Goal: Information Seeking & Learning: Learn about a topic

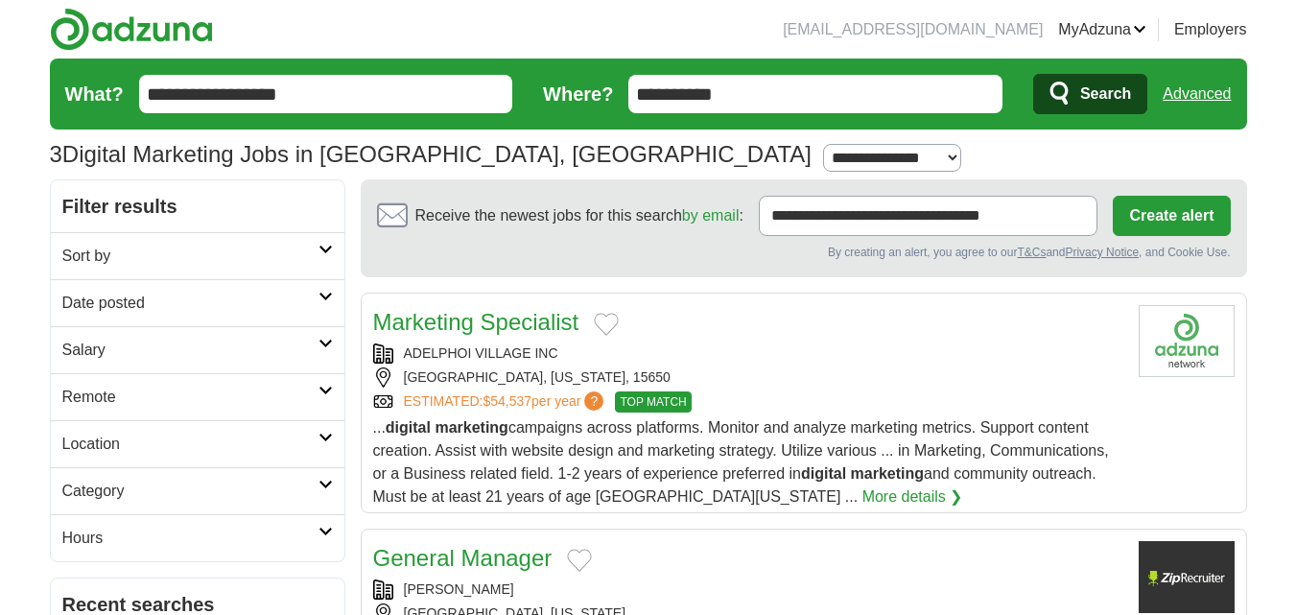
click at [185, 402] on h2 "Remote" at bounding box center [190, 397] width 256 height 23
click at [145, 443] on link "Remote jobs" at bounding box center [105, 442] width 86 height 16
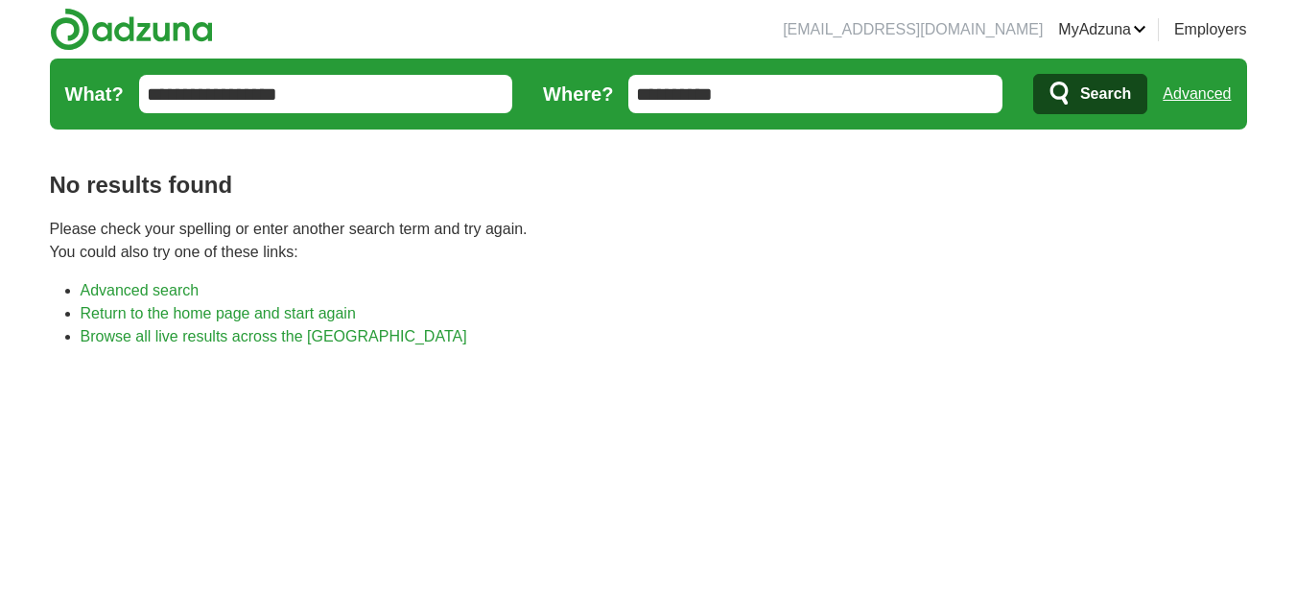
click at [766, 90] on input "**********" at bounding box center [815, 94] width 374 height 38
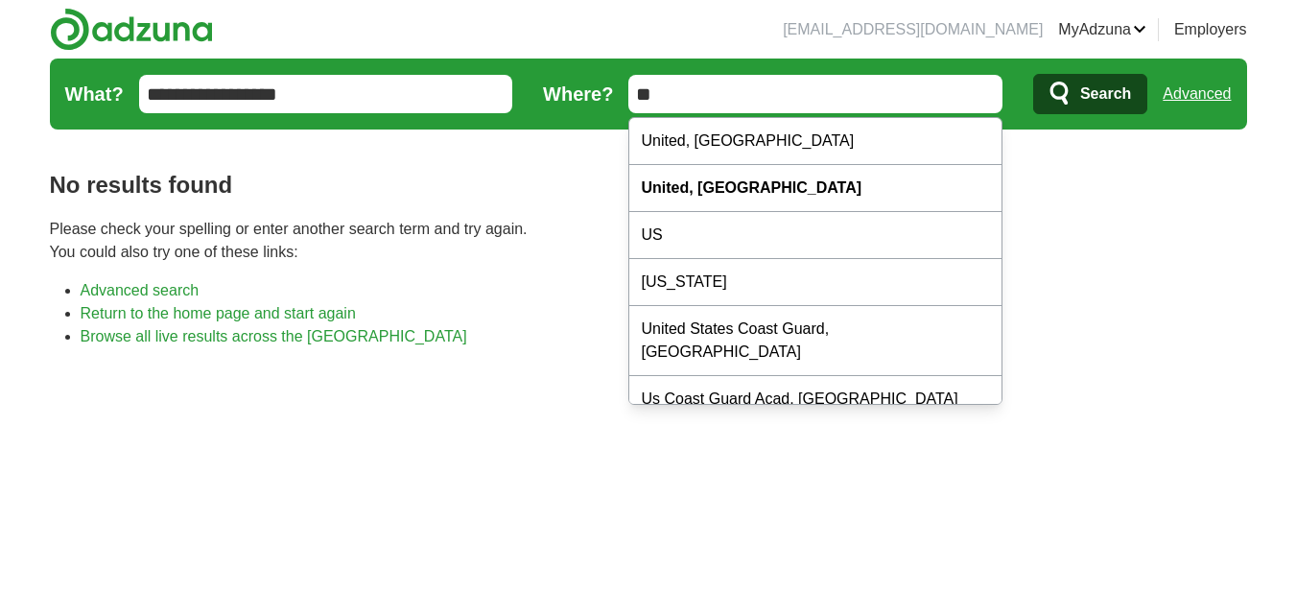
type input "*"
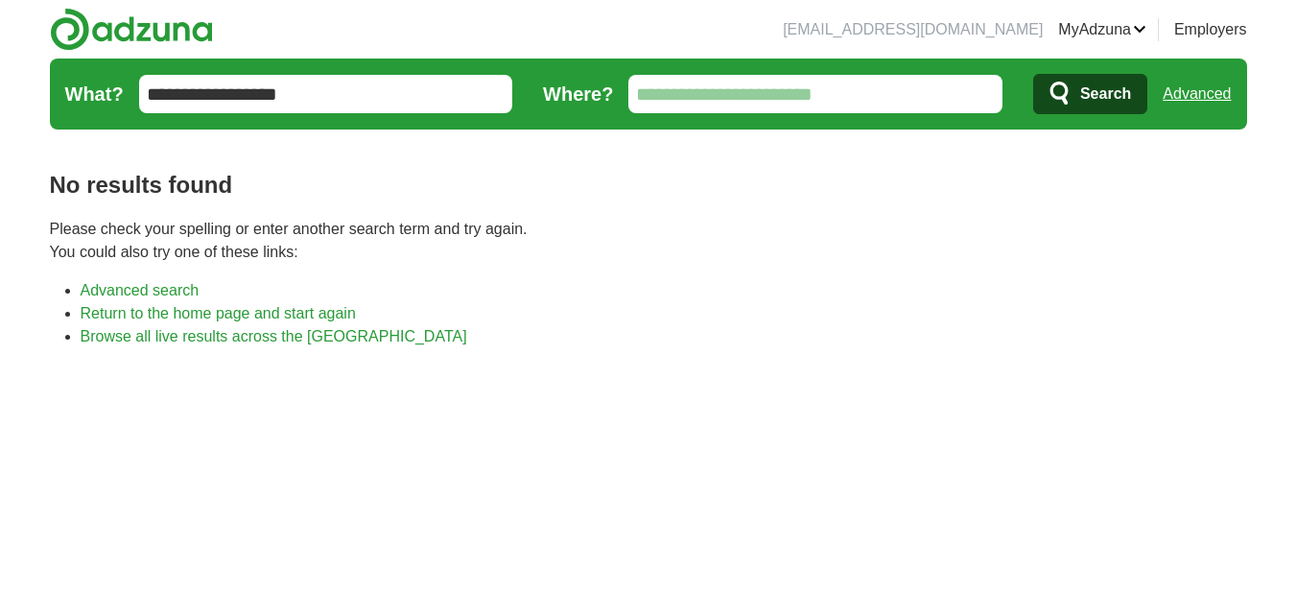
click at [1211, 96] on link "Advanced" at bounding box center [1196, 94] width 68 height 38
click at [741, 84] on input "*********" at bounding box center [815, 94] width 374 height 38
type input "*"
click at [1033, 74] on button "Search" at bounding box center [1090, 94] width 114 height 40
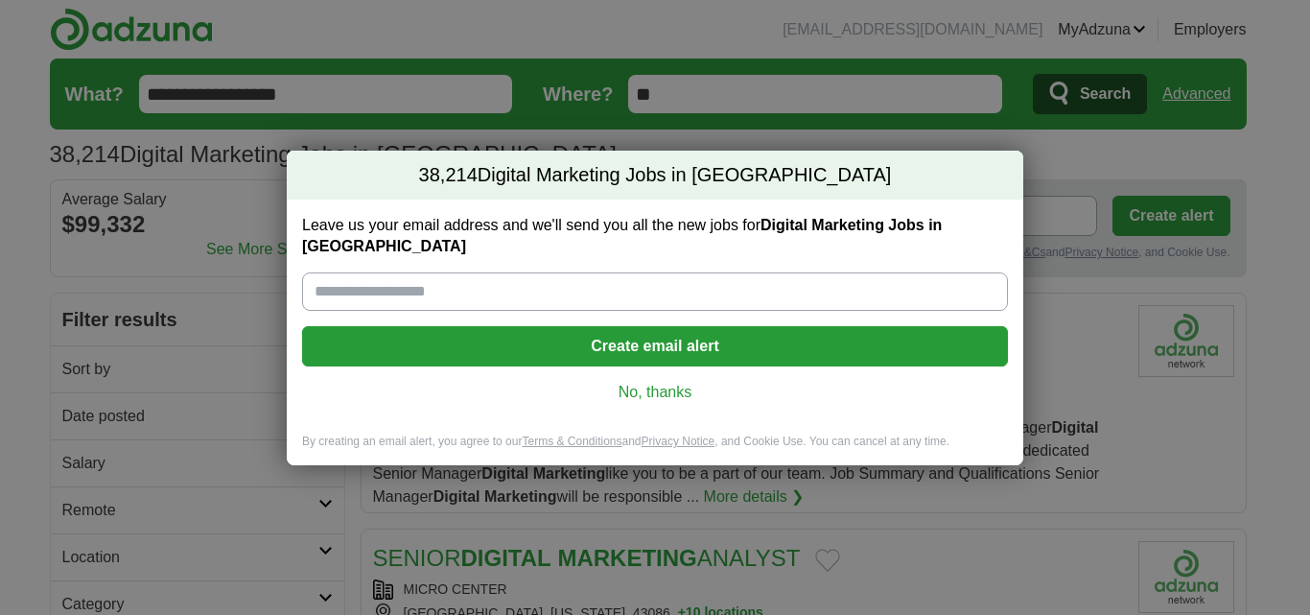
click at [655, 382] on link "No, thanks" at bounding box center [654, 392] width 675 height 21
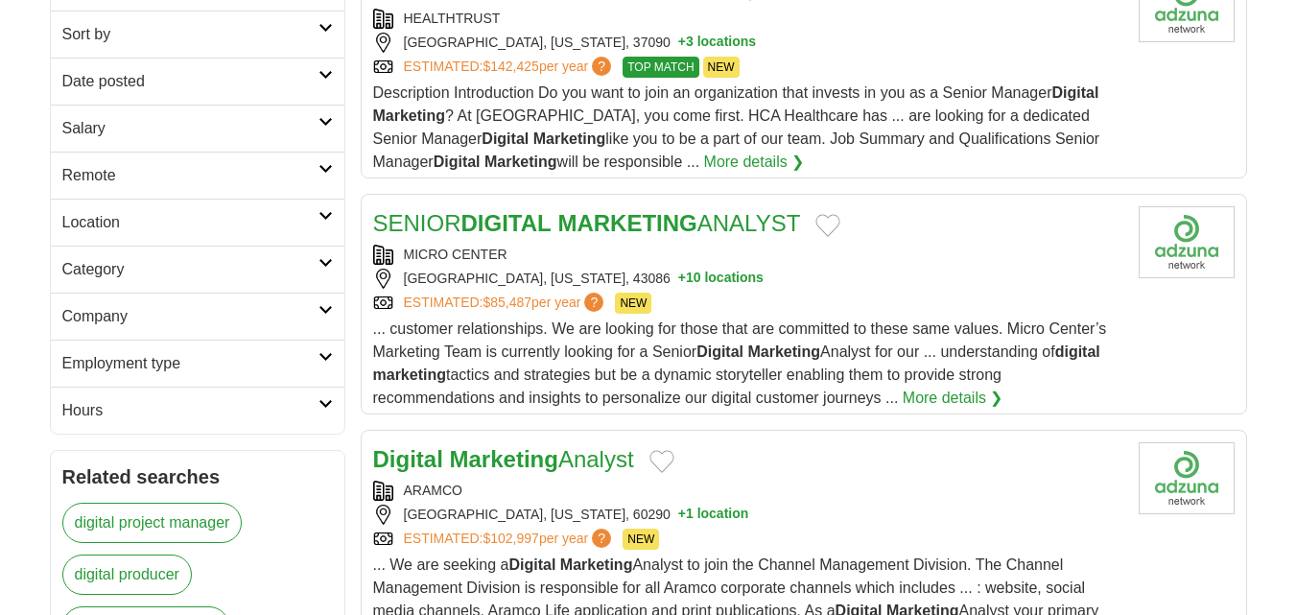
scroll to position [256, 0]
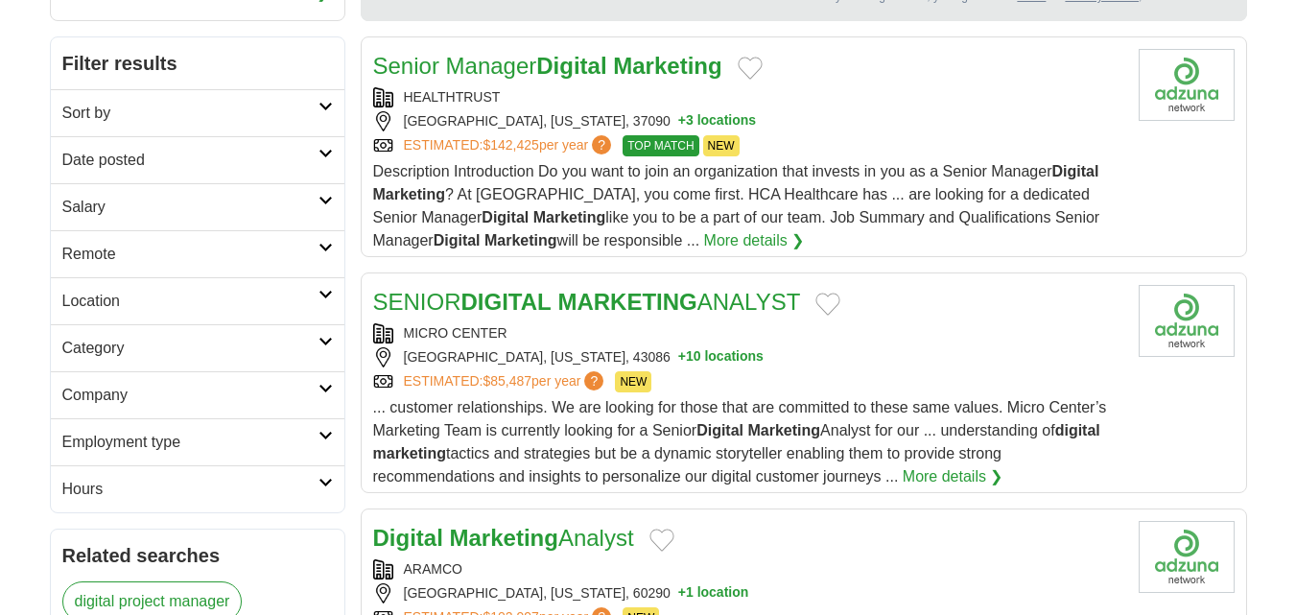
click at [258, 243] on h2 "Remote" at bounding box center [190, 254] width 256 height 23
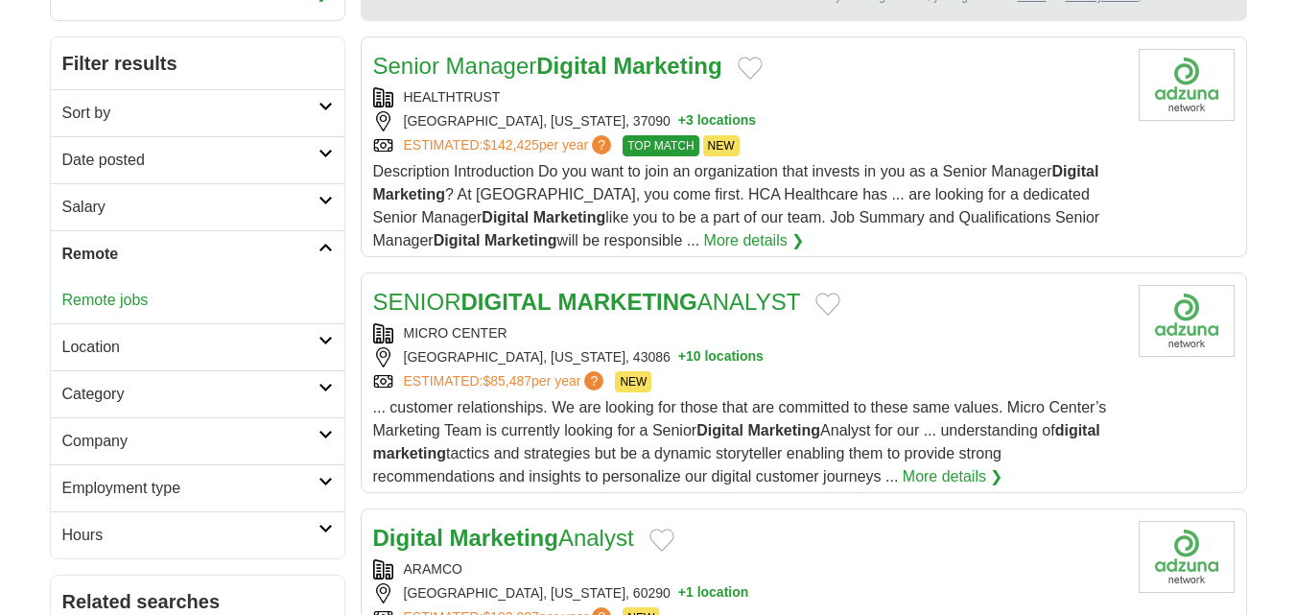
click at [117, 296] on link "Remote jobs" at bounding box center [105, 300] width 86 height 16
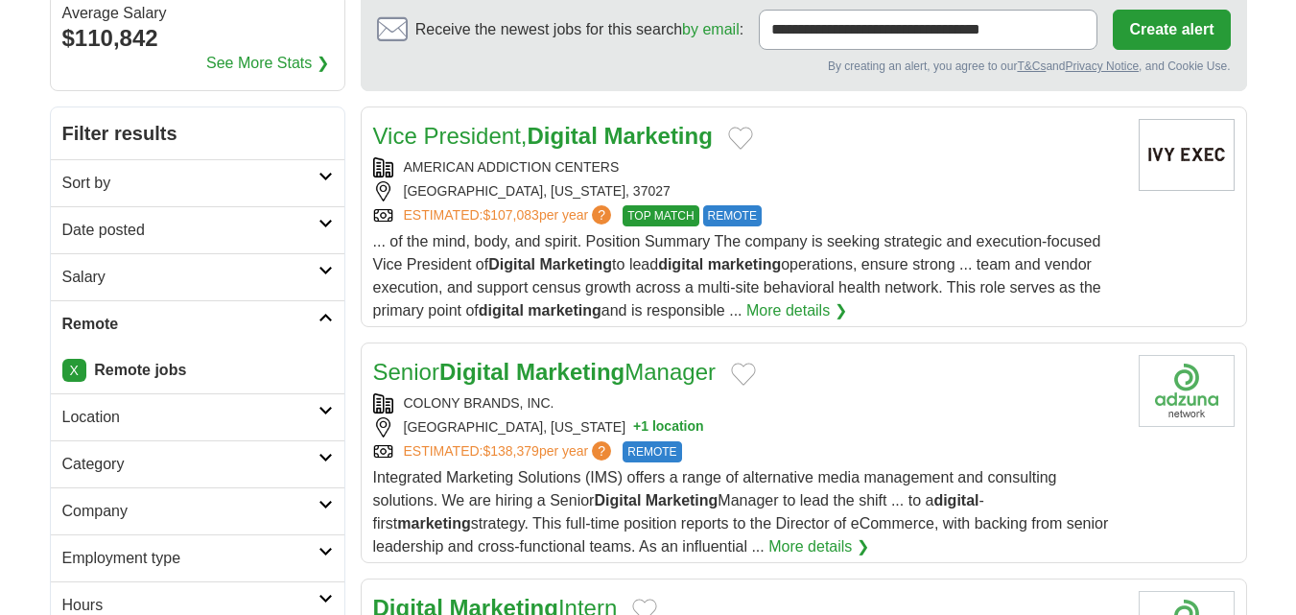
scroll to position [256, 0]
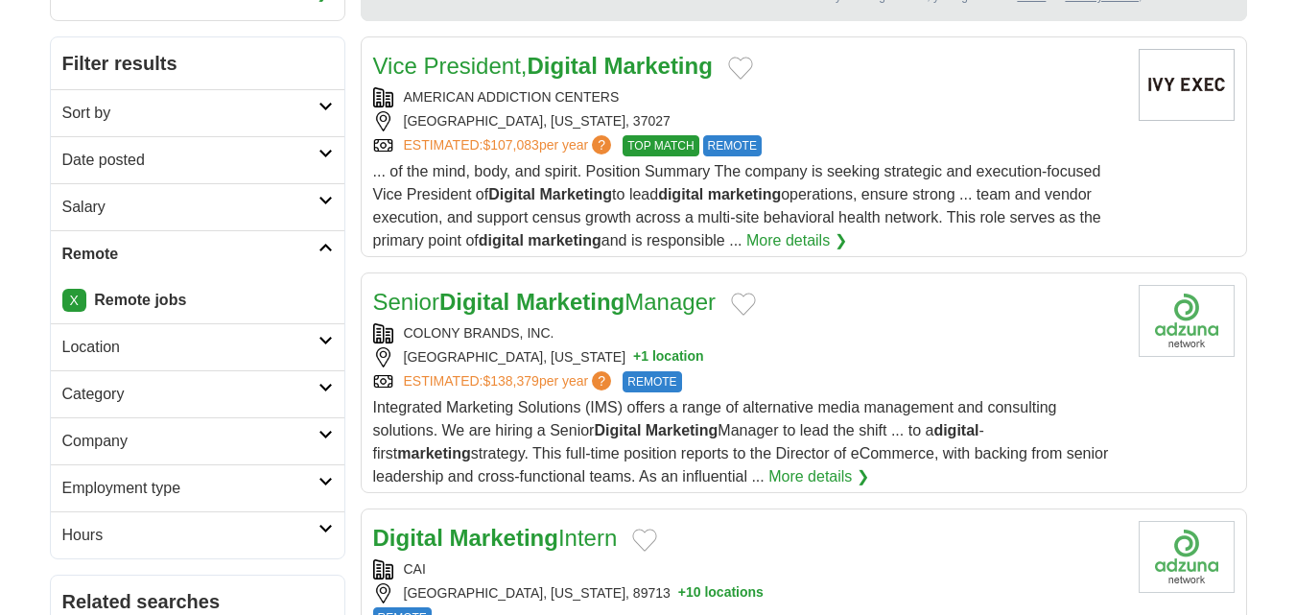
click at [174, 161] on h2 "Date posted" at bounding box center [190, 160] width 256 height 23
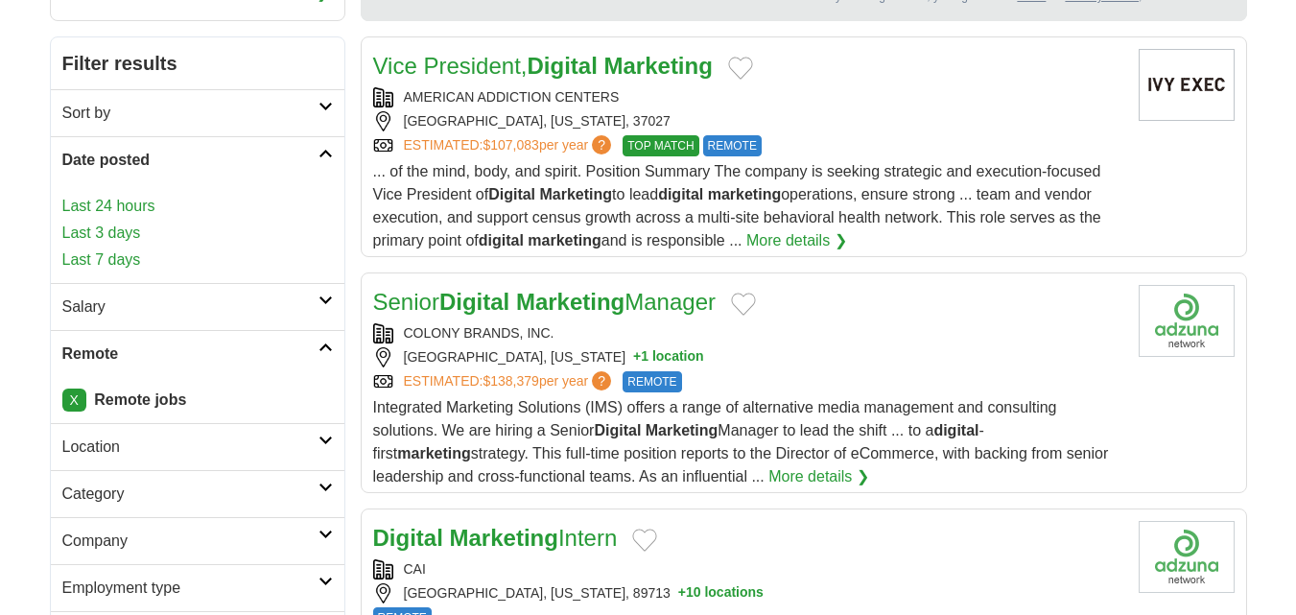
click at [120, 229] on link "Last 3 days" at bounding box center [197, 233] width 270 height 23
